Goal: Book appointment/travel/reservation

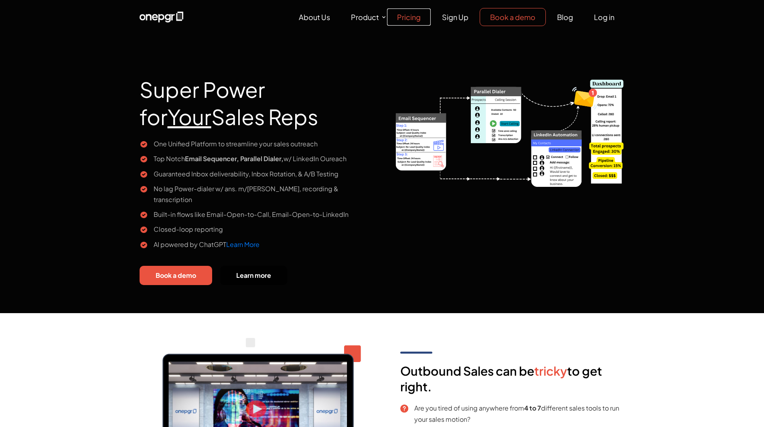
click at [410, 18] on link "Pricing" at bounding box center [409, 16] width 44 height 17
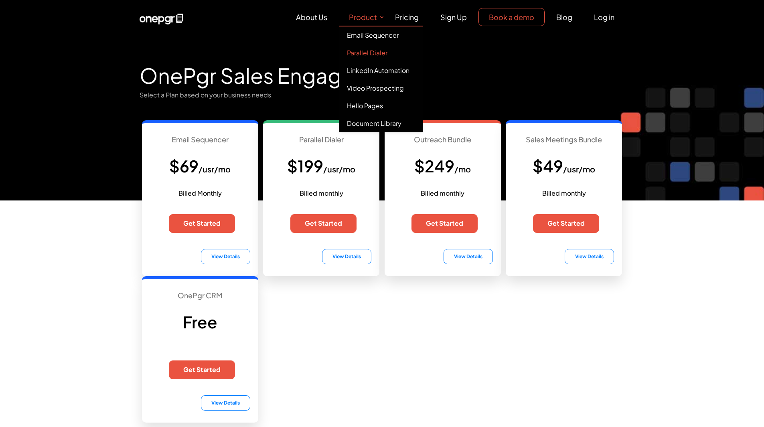
click at [364, 52] on link "Parallel Dialer" at bounding box center [381, 53] width 84 height 18
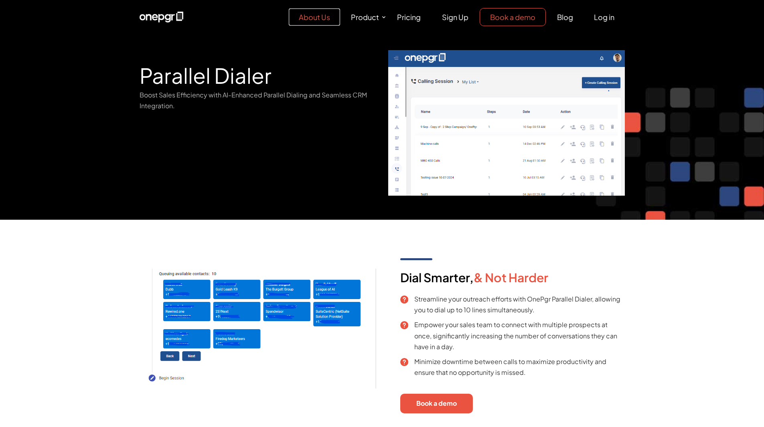
click at [319, 18] on link "About Us" at bounding box center [314, 16] width 51 height 17
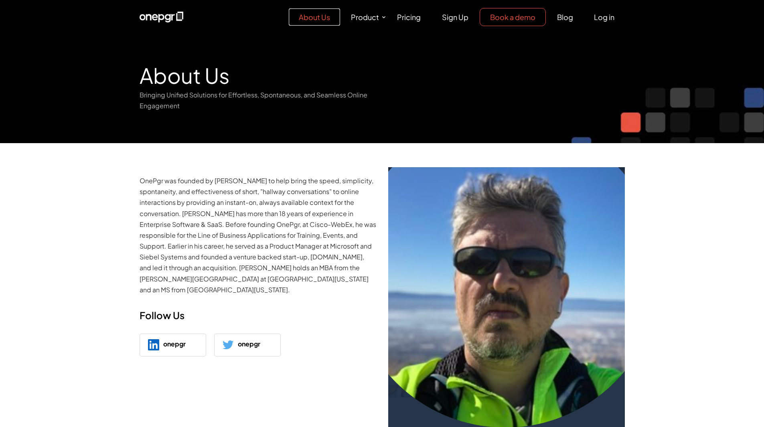
click at [318, 23] on link "About Us" at bounding box center [314, 16] width 51 height 17
click at [168, 17] on img at bounding box center [162, 17] width 44 height 11
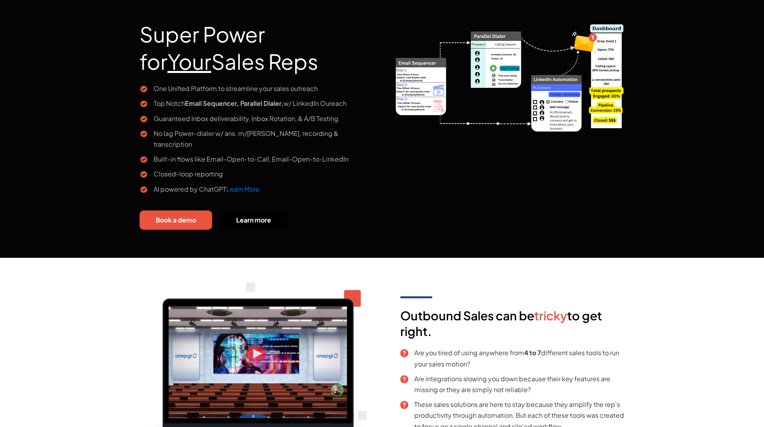
scroll to position [80, 0]
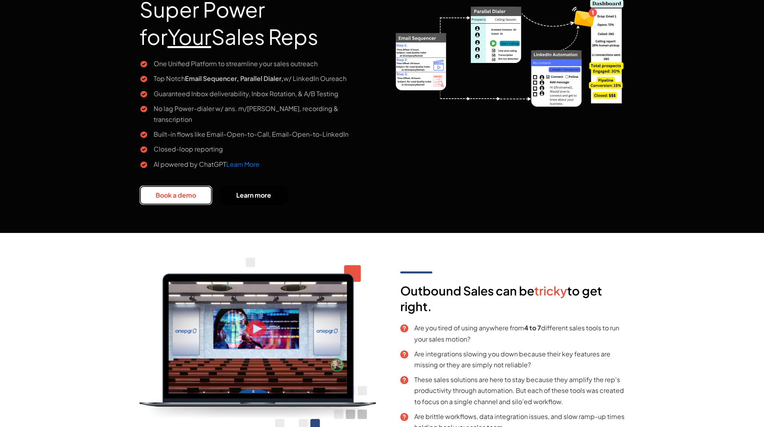
click at [168, 186] on link "Book a demo" at bounding box center [176, 196] width 73 height 20
